Goal: Find specific page/section: Find specific page/section

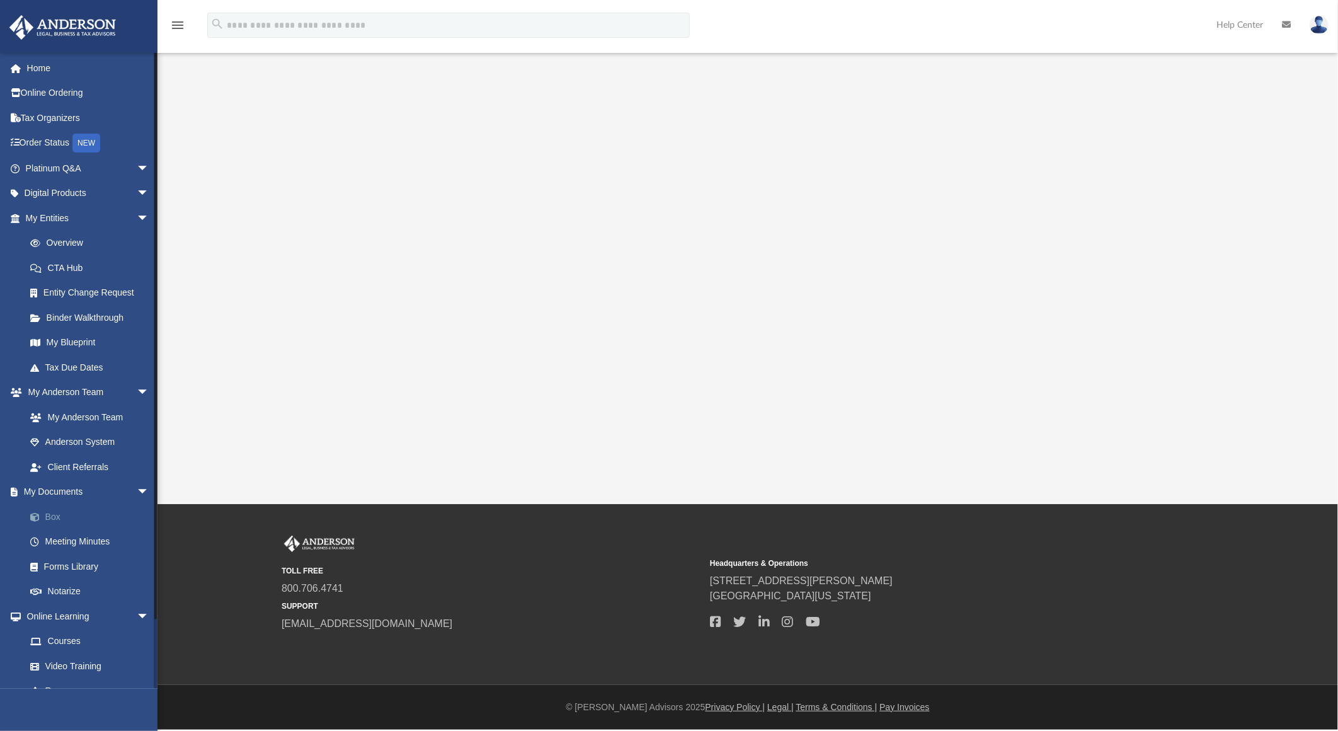
click at [79, 515] on link "Box" at bounding box center [93, 516] width 151 height 25
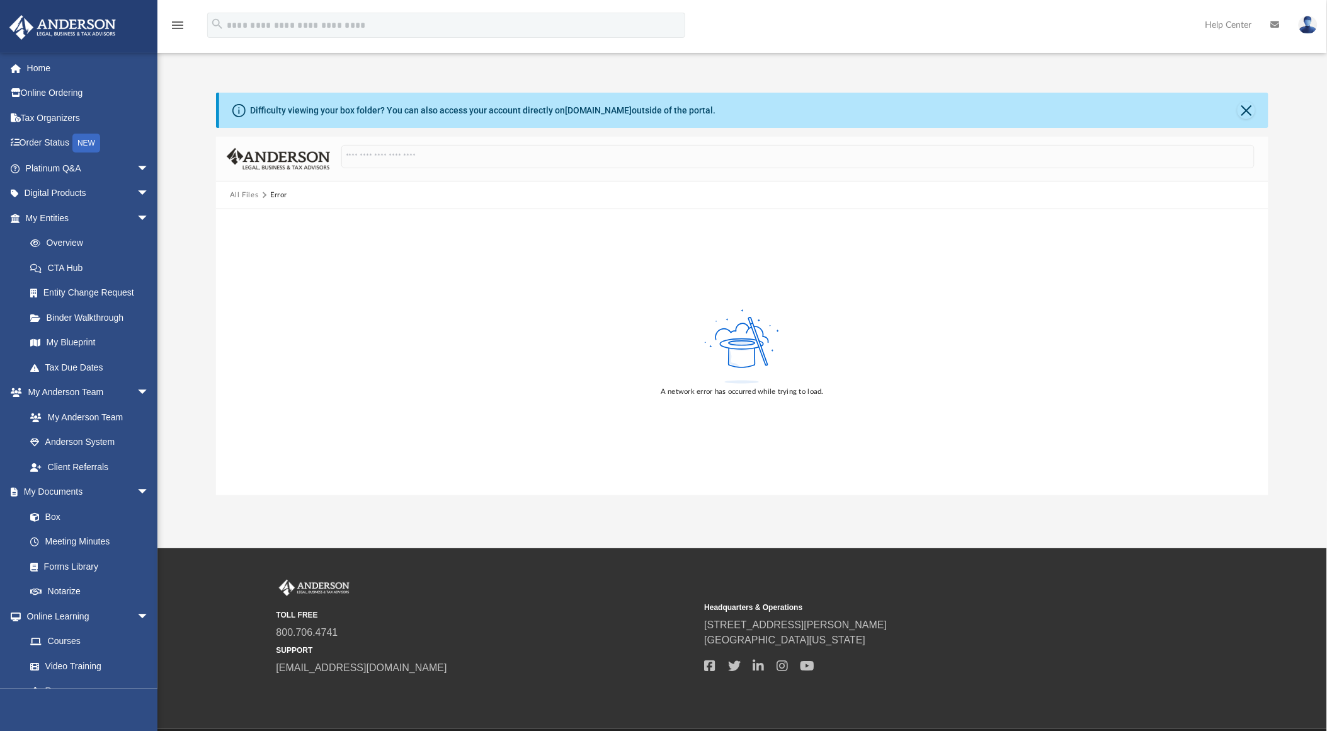
click at [272, 195] on div "Error" at bounding box center [278, 195] width 16 height 11
click at [63, 515] on link "Box" at bounding box center [93, 516] width 151 height 25
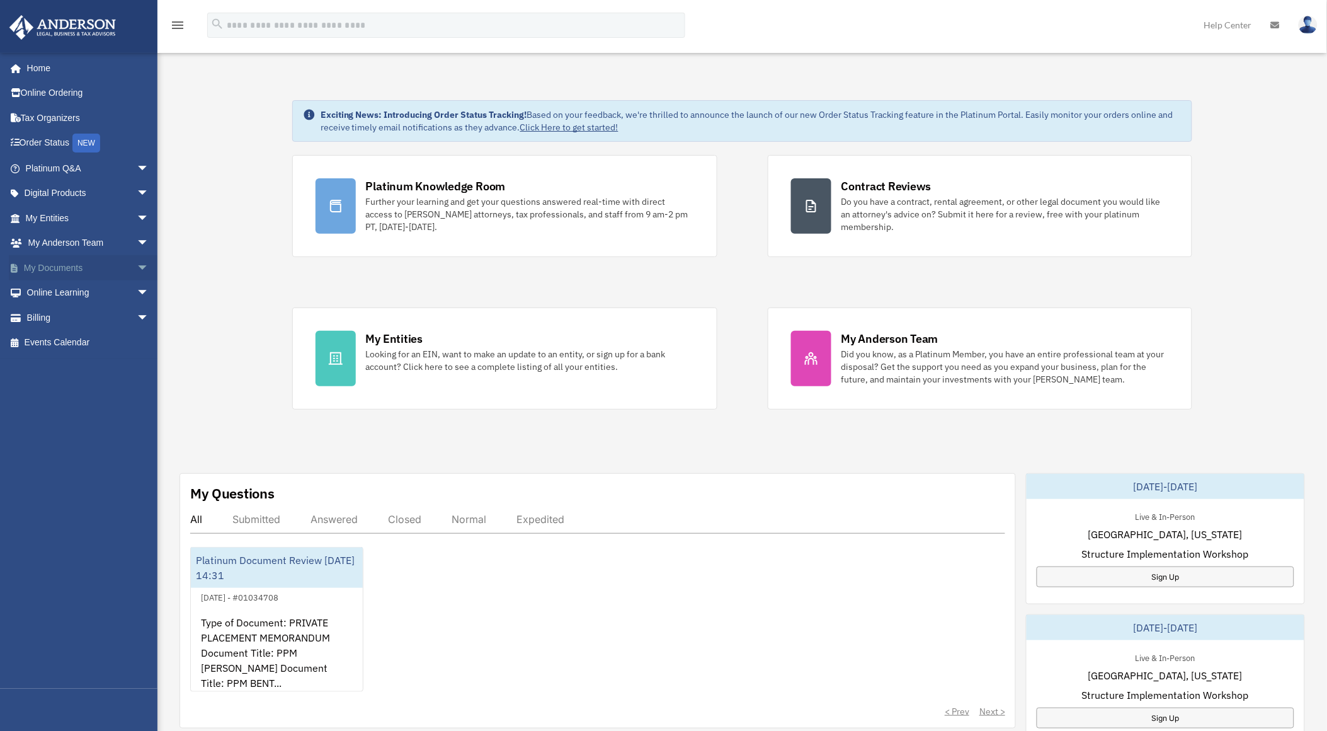
click at [73, 266] on link "My Documents arrow_drop_down" at bounding box center [88, 267] width 159 height 25
